Goal: Task Accomplishment & Management: Manage account settings

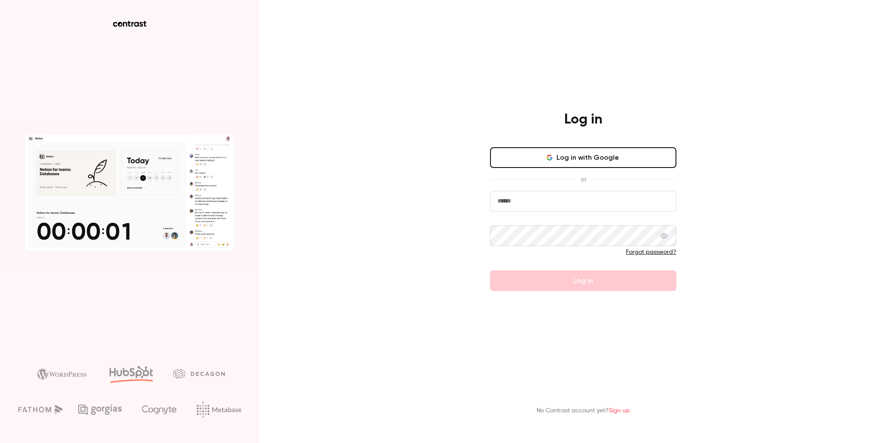
click at [628, 203] on input "email" at bounding box center [583, 201] width 186 height 21
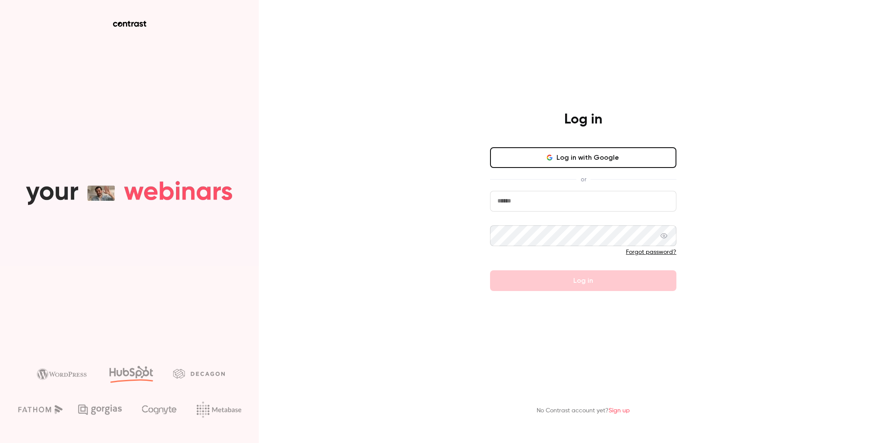
click at [673, 251] on link "Forgot password?" at bounding box center [651, 252] width 50 height 6
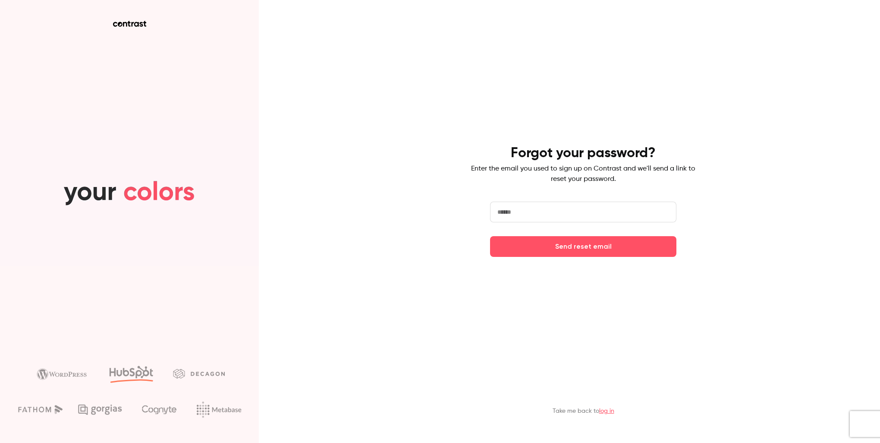
click at [649, 212] on input "email" at bounding box center [583, 212] width 186 height 21
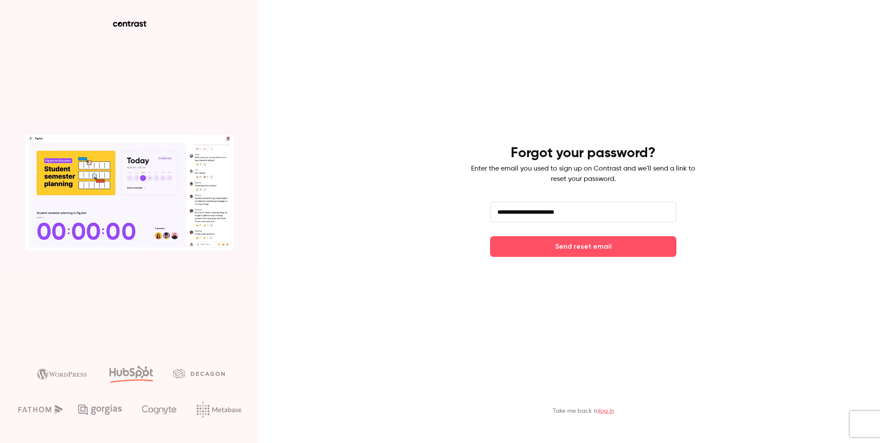
type input "**********"
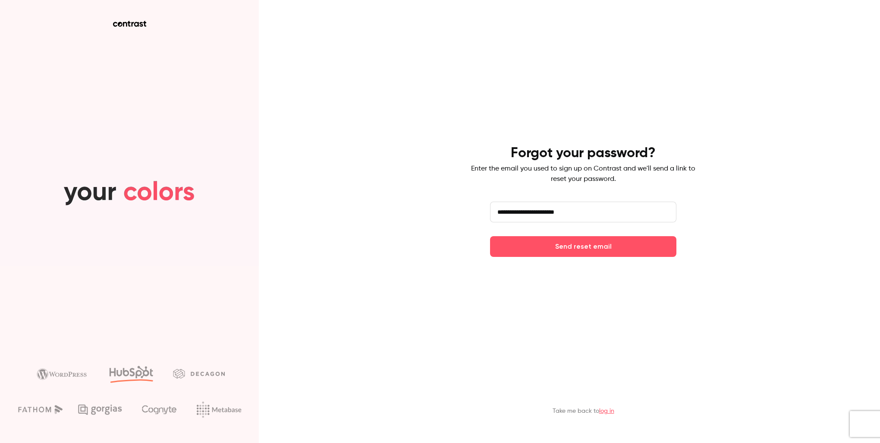
click at [490, 236] on button "Send reset email" at bounding box center [583, 246] width 186 height 21
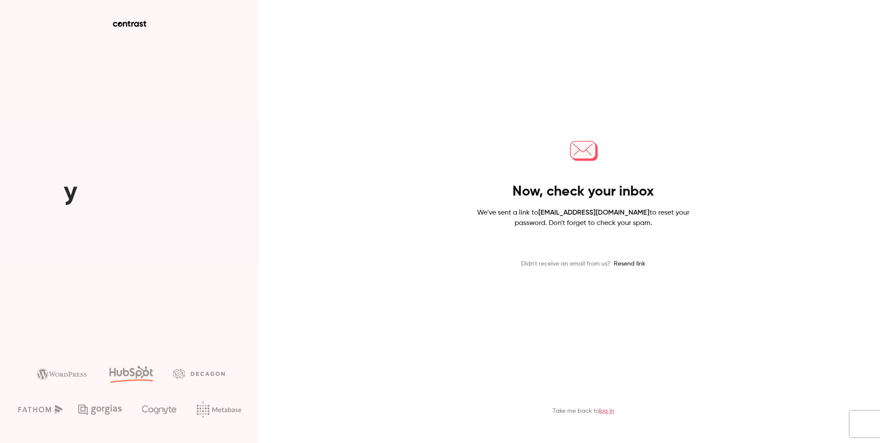
click at [635, 263] on button "Resend link" at bounding box center [629, 263] width 31 height 9
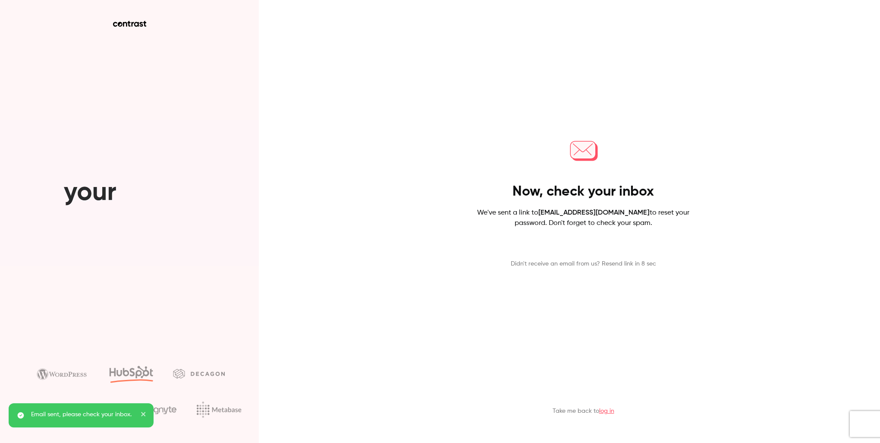
click at [608, 409] on link "log in" at bounding box center [606, 411] width 15 height 6
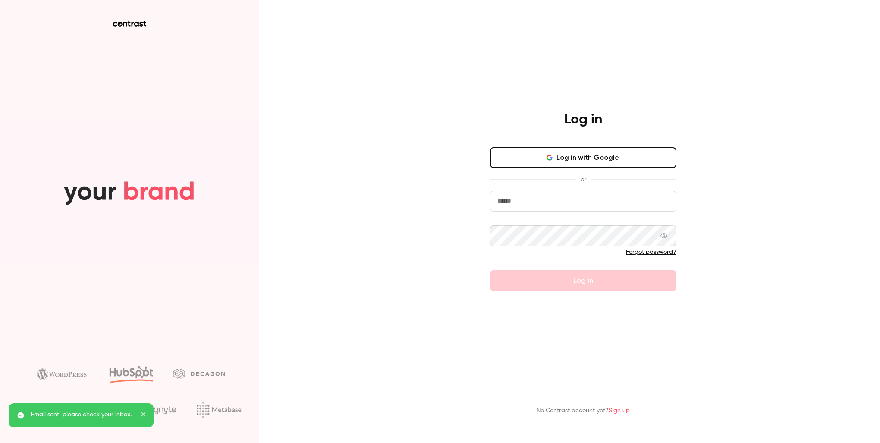
drag, startPoint x: 589, startPoint y: 199, endPoint x: 600, endPoint y: 206, distance: 13.0
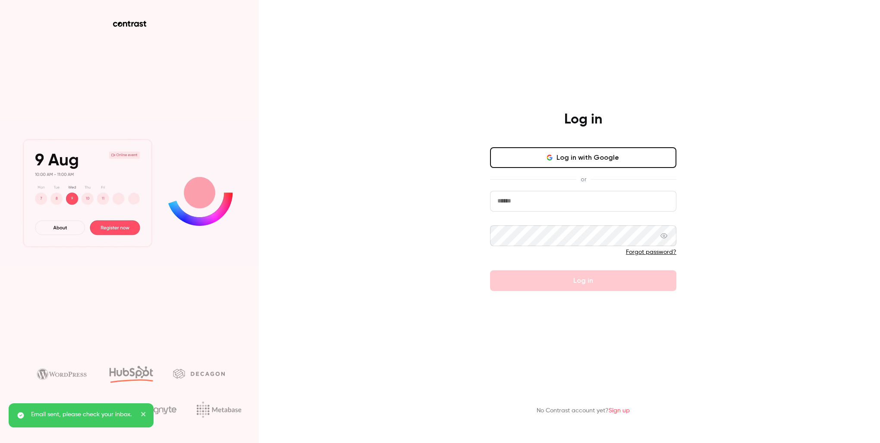
click at [600, 205] on input "email" at bounding box center [583, 201] width 186 height 21
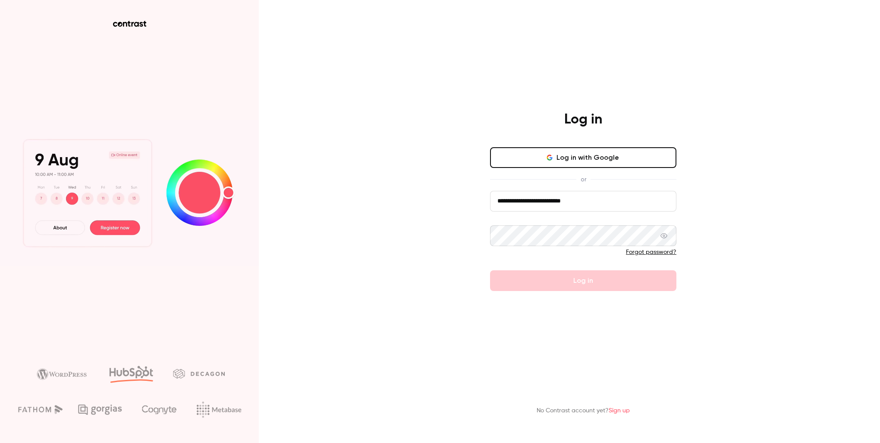
click at [582, 200] on input "**********" at bounding box center [583, 201] width 186 height 21
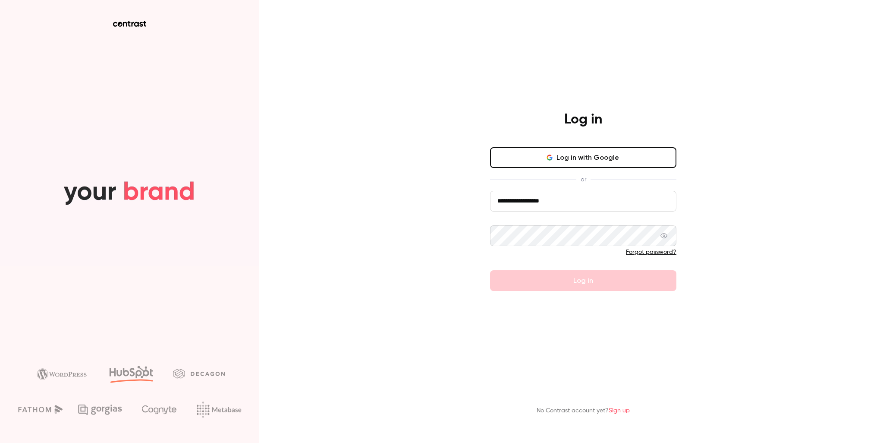
type input "**********"
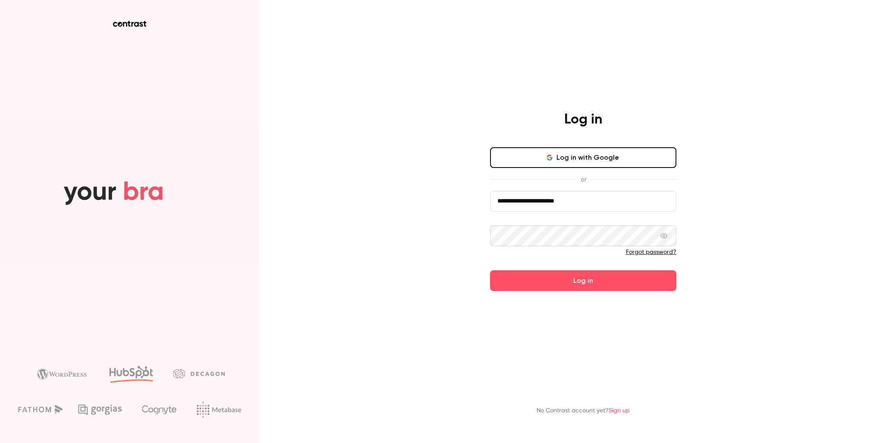
click at [490, 270] on button "Log in" at bounding box center [583, 280] width 186 height 21
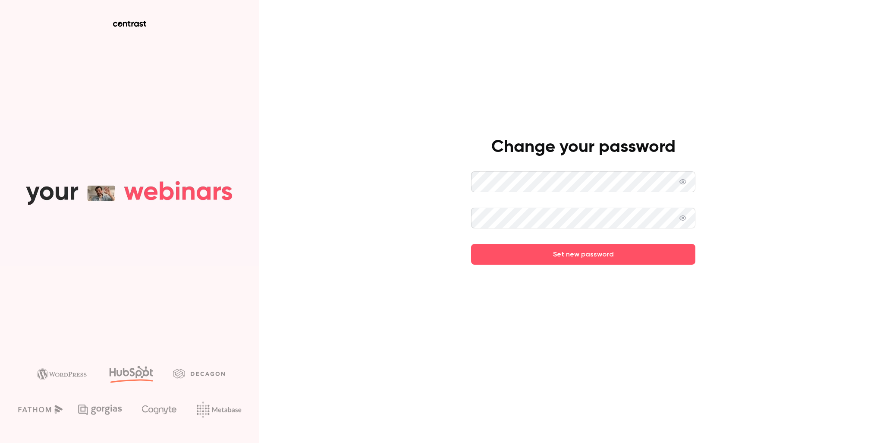
click at [471, 244] on button "Set new password" at bounding box center [583, 254] width 224 height 21
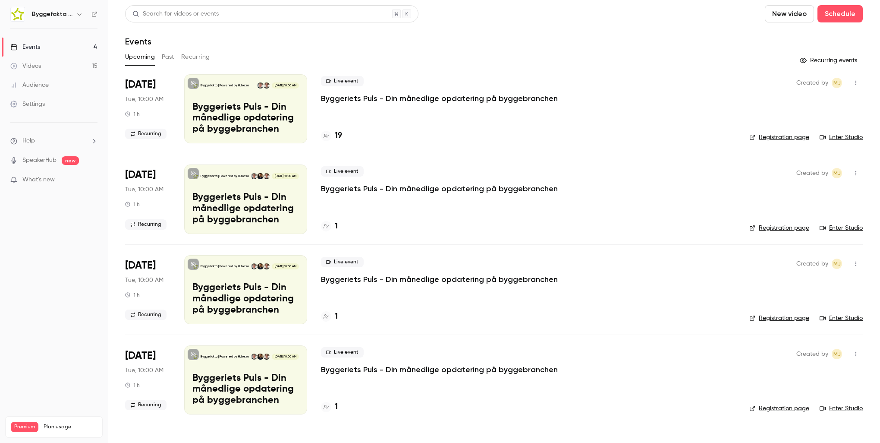
click at [378, 100] on p "Byggeriets Puls - Din månedlige opdatering på byggebranchen" at bounding box center [439, 98] width 237 height 10
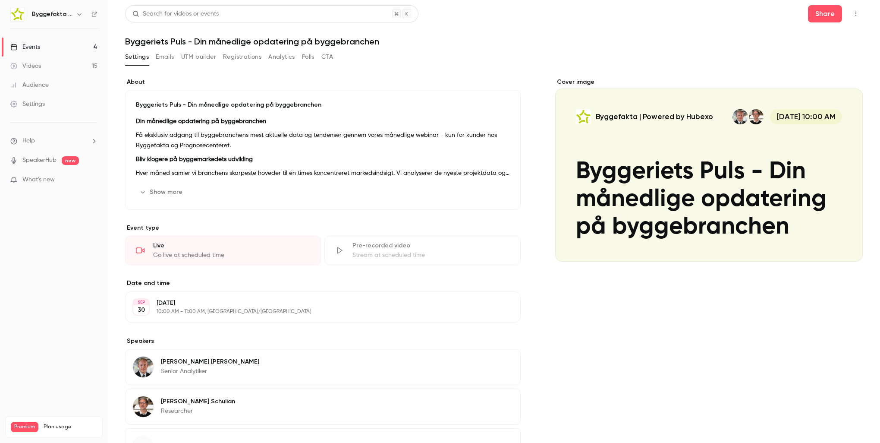
click at [659, 166] on div "Cover image" at bounding box center [709, 170] width 308 height 184
click at [0, 0] on input "Byggefakta | Powered by Hubexo [DATE] 10:00 AM Byggeriets [PERSON_NAME] - Din m…" at bounding box center [0, 0] width 0 height 0
click at [19, 15] on img at bounding box center [18, 14] width 14 height 14
click at [58, 65] on link "Videos 15" at bounding box center [54, 66] width 108 height 19
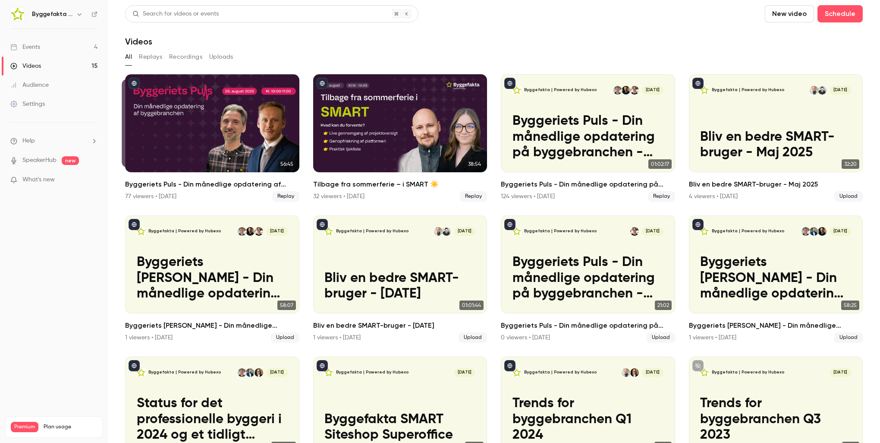
click at [62, 48] on link "Events 4" at bounding box center [54, 47] width 108 height 19
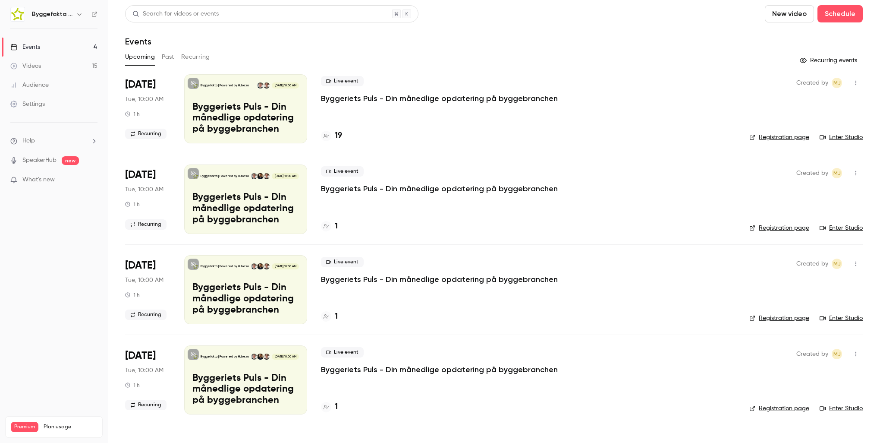
click at [778, 137] on link "Registration page" at bounding box center [779, 137] width 60 height 9
